Goal: Check status: Check status

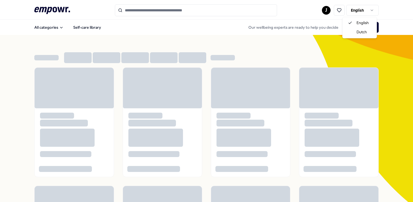
click at [371, 12] on html ".empowr-logo_svg__cls-1{fill:#03032f} J English All categories Self-care librar…" at bounding box center [206, 101] width 413 height 202
click at [291, 17] on html ".empowr-logo_svg__cls-1{fill:#03032f} J English All categories Self-care librar…" at bounding box center [206, 101] width 413 height 202
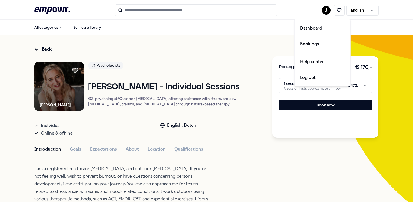
click at [323, 9] on html ".empowr-logo_svg__cls-1{fill:#03032f} J English All categories Self-care librar…" at bounding box center [206, 101] width 413 height 202
click at [305, 43] on div "Bookings" at bounding box center [323, 44] width 54 height 16
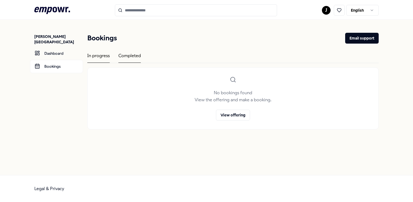
click at [134, 57] on div "Completed" at bounding box center [129, 57] width 22 height 11
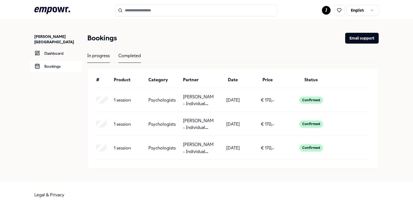
click at [104, 55] on div "In progress" at bounding box center [98, 57] width 22 height 11
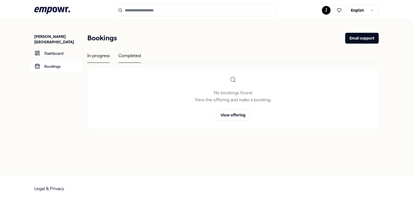
click at [138, 55] on div "Completed" at bounding box center [129, 57] width 22 height 11
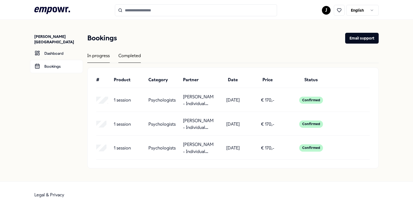
click at [101, 60] on div "In progress" at bounding box center [98, 57] width 22 height 11
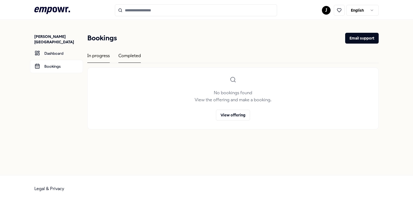
click at [131, 58] on div "Completed" at bounding box center [129, 57] width 22 height 11
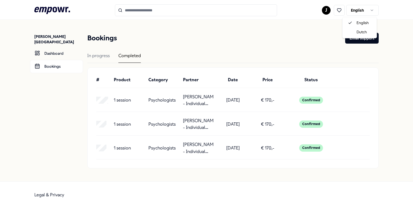
click at [356, 8] on html ".empowr-logo_svg__cls-1{fill:#03032f} [PERSON_NAME] [PERSON_NAME] Dashboard Boo…" at bounding box center [206, 101] width 413 height 202
click at [321, 13] on html ".empowr-logo_svg__cls-1{fill:#03032f} [PERSON_NAME] [PERSON_NAME] Dashboard Boo…" at bounding box center [206, 101] width 413 height 202
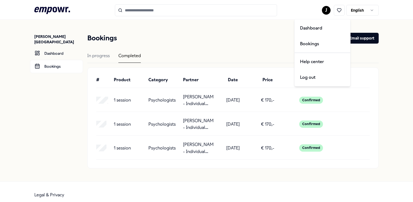
click at [321, 13] on html ".empowr-logo_svg__cls-1{fill:#03032f} [PERSON_NAME] [PERSON_NAME] Dashboard Boo…" at bounding box center [206, 101] width 413 height 202
click at [317, 28] on div "Dashboard" at bounding box center [323, 28] width 54 height 16
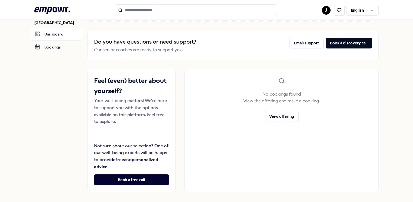
scroll to position [19, 0]
click at [56, 15] on icon ".empowr-logo_svg__cls-1{fill:#03032f}" at bounding box center [52, 10] width 36 height 10
